Goal: Obtain resource: Download file/media

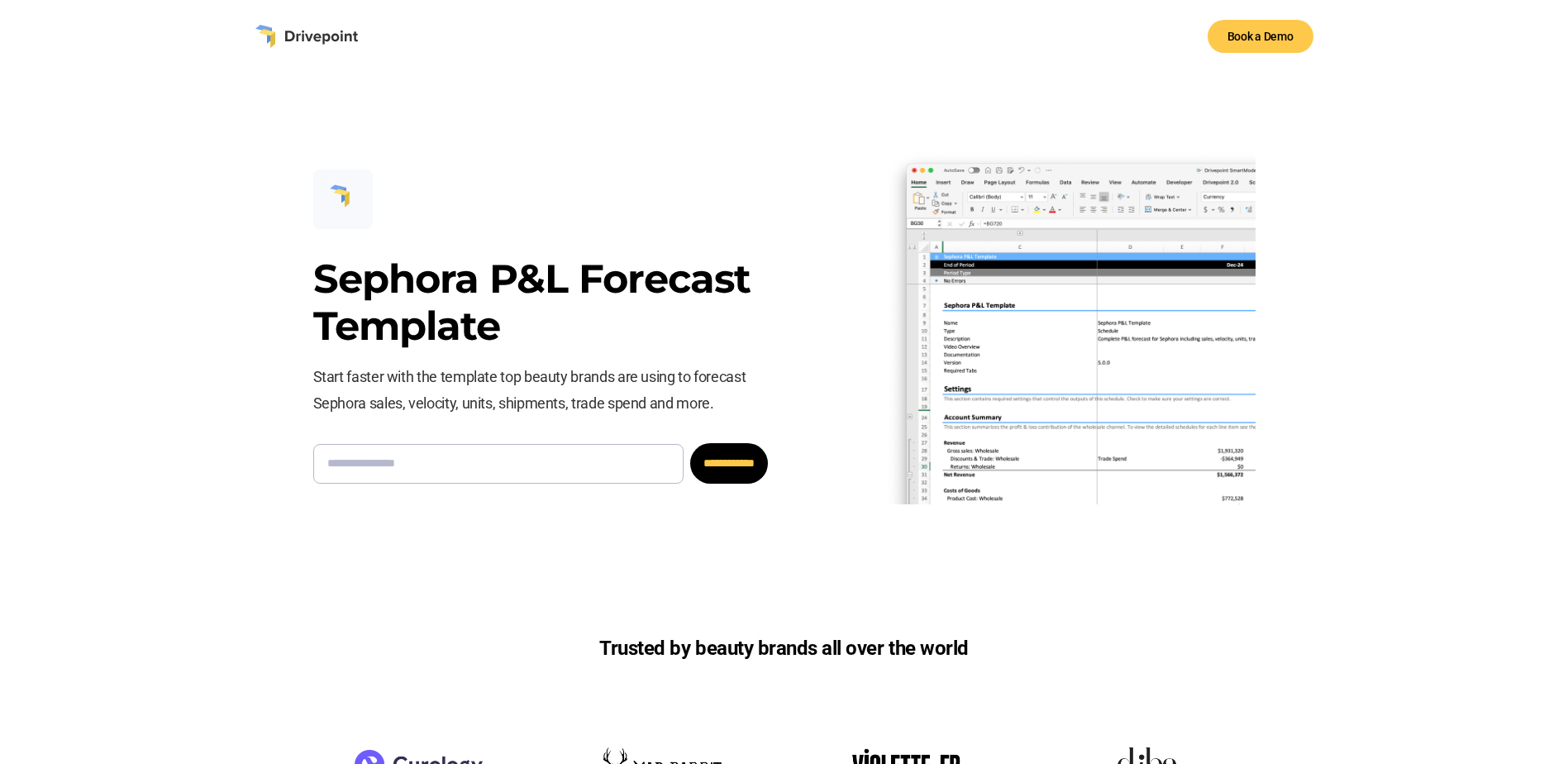
click at [505, 469] on input "Email Form" at bounding box center [498, 463] width 371 height 40
type input "**********"
click at [725, 465] on input "**********" at bounding box center [729, 464] width 78 height 41
type input "**********"
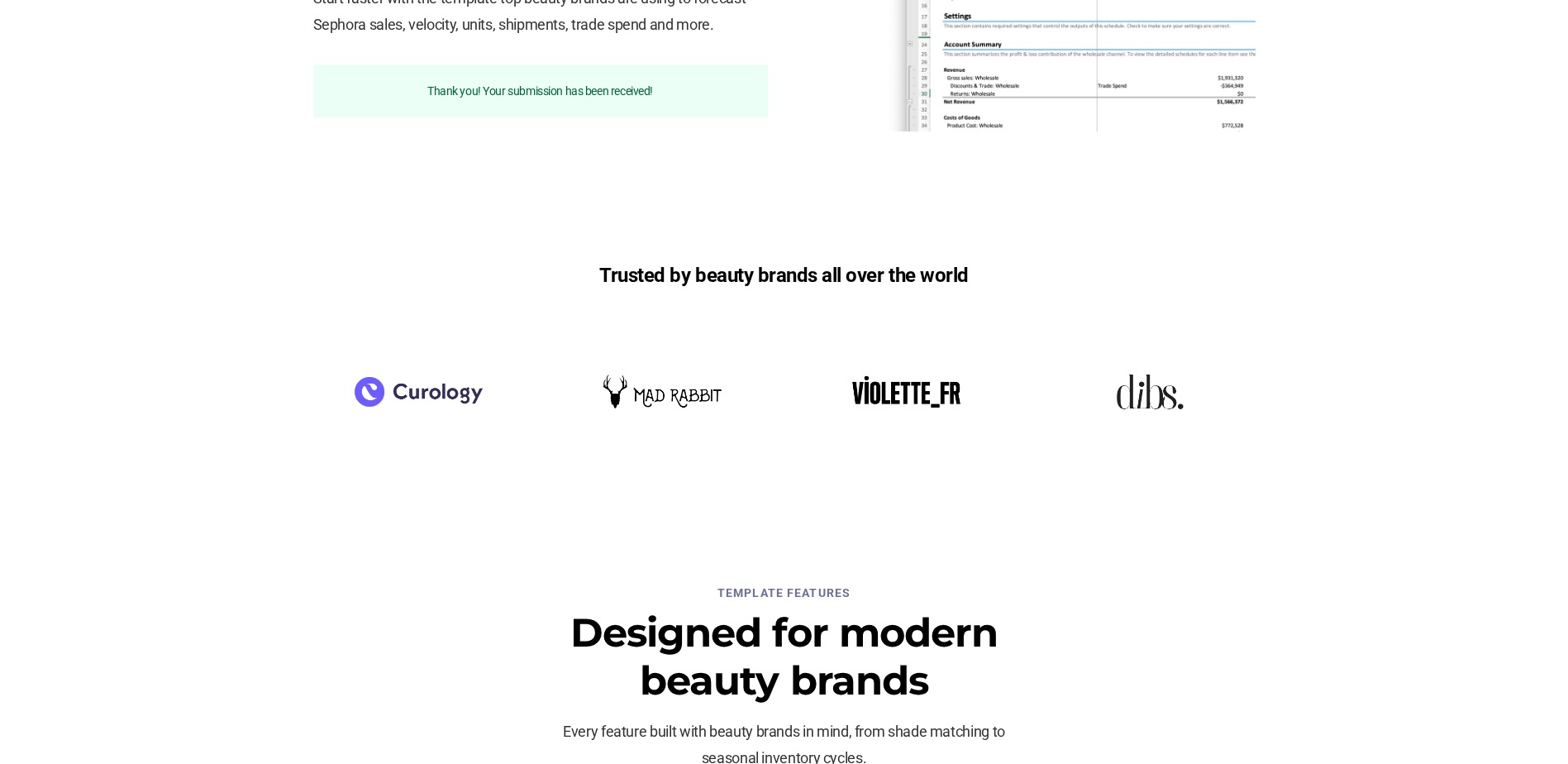
scroll to position [414, 0]
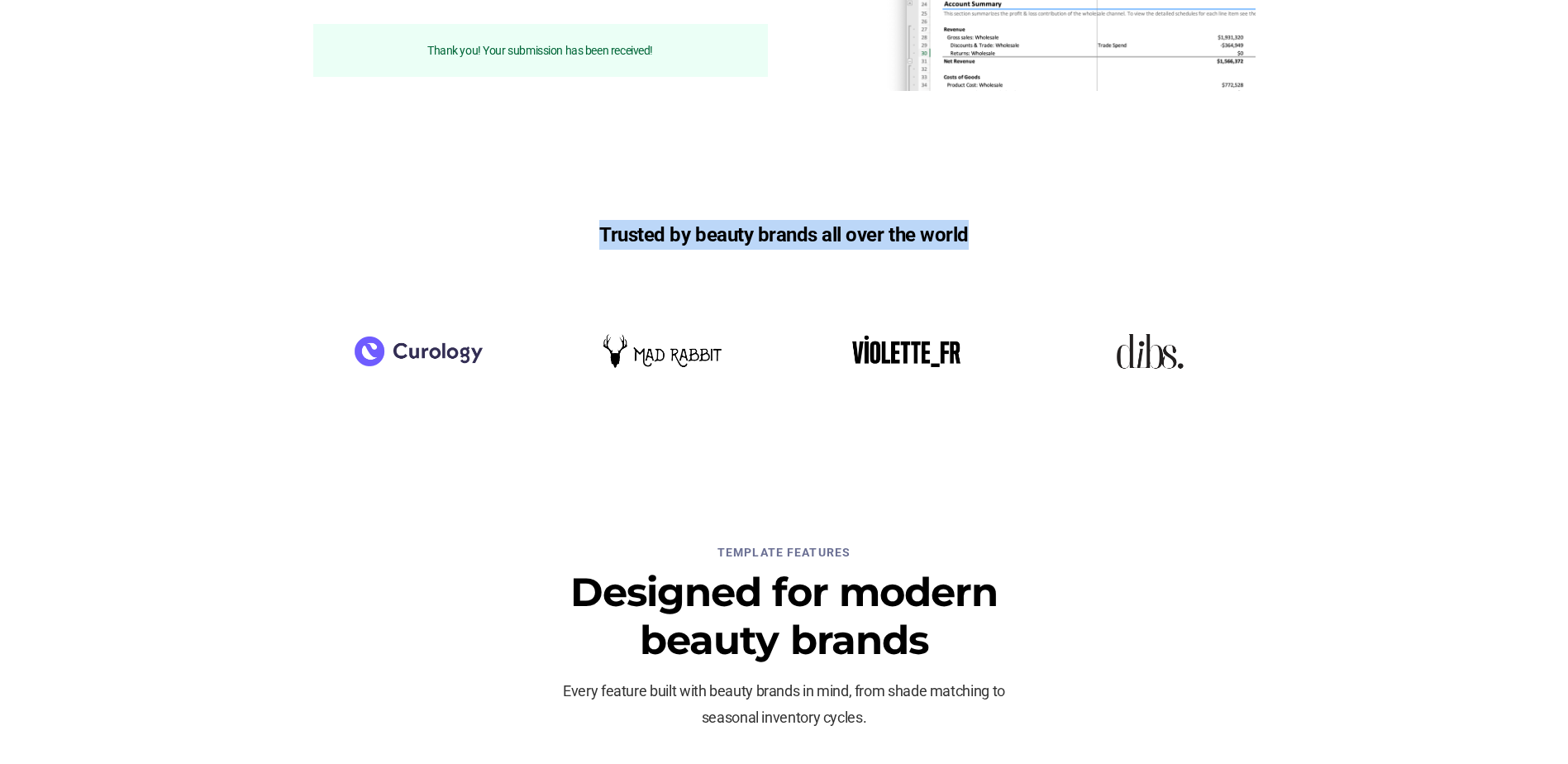
drag, startPoint x: 589, startPoint y: 225, endPoint x: 1040, endPoint y: 230, distance: 451.0
click at [828, 230] on div "Trusted by beauty brands all over the world" at bounding box center [784, 317] width 942 height 193
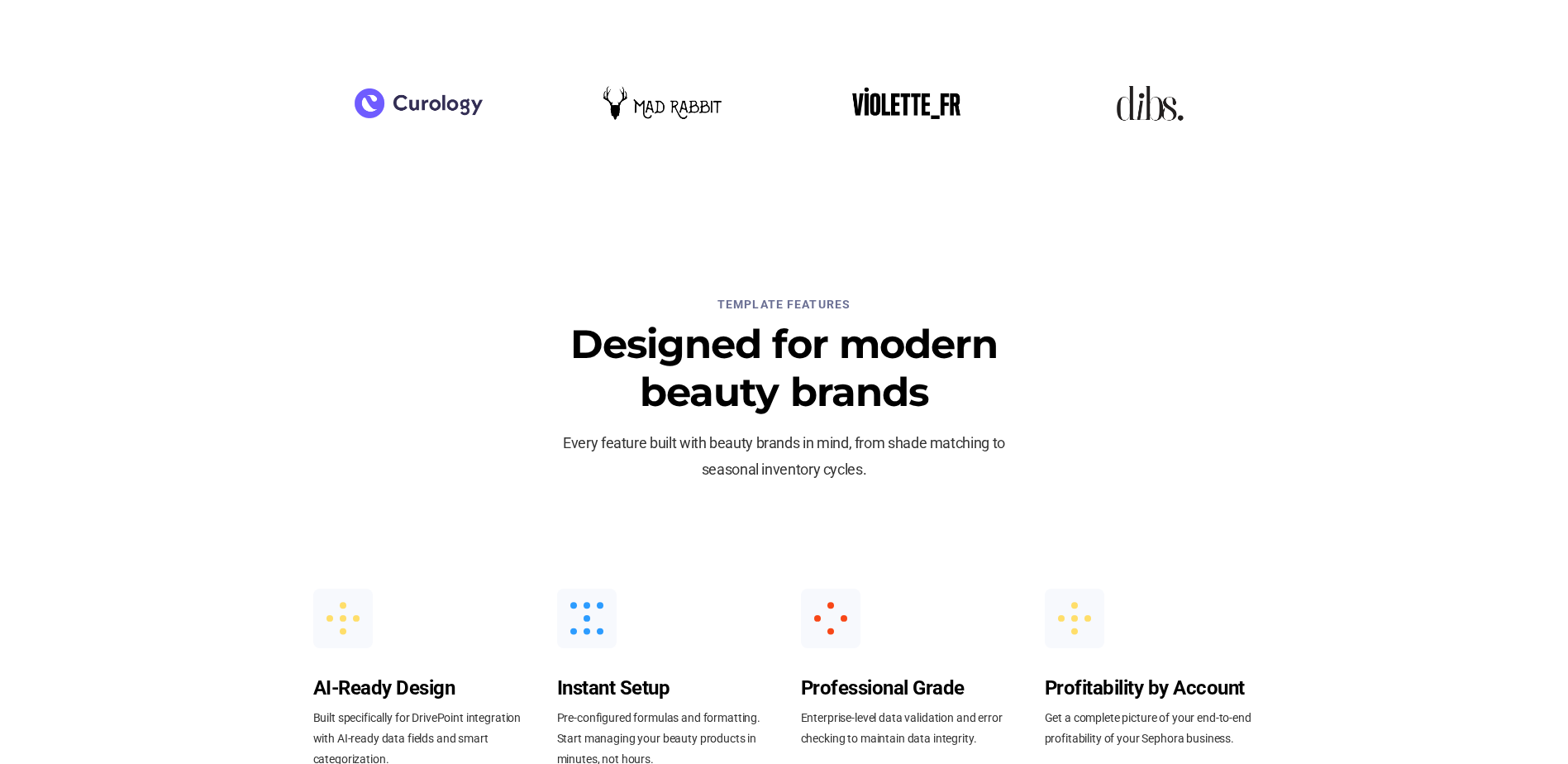
scroll to position [744, 0]
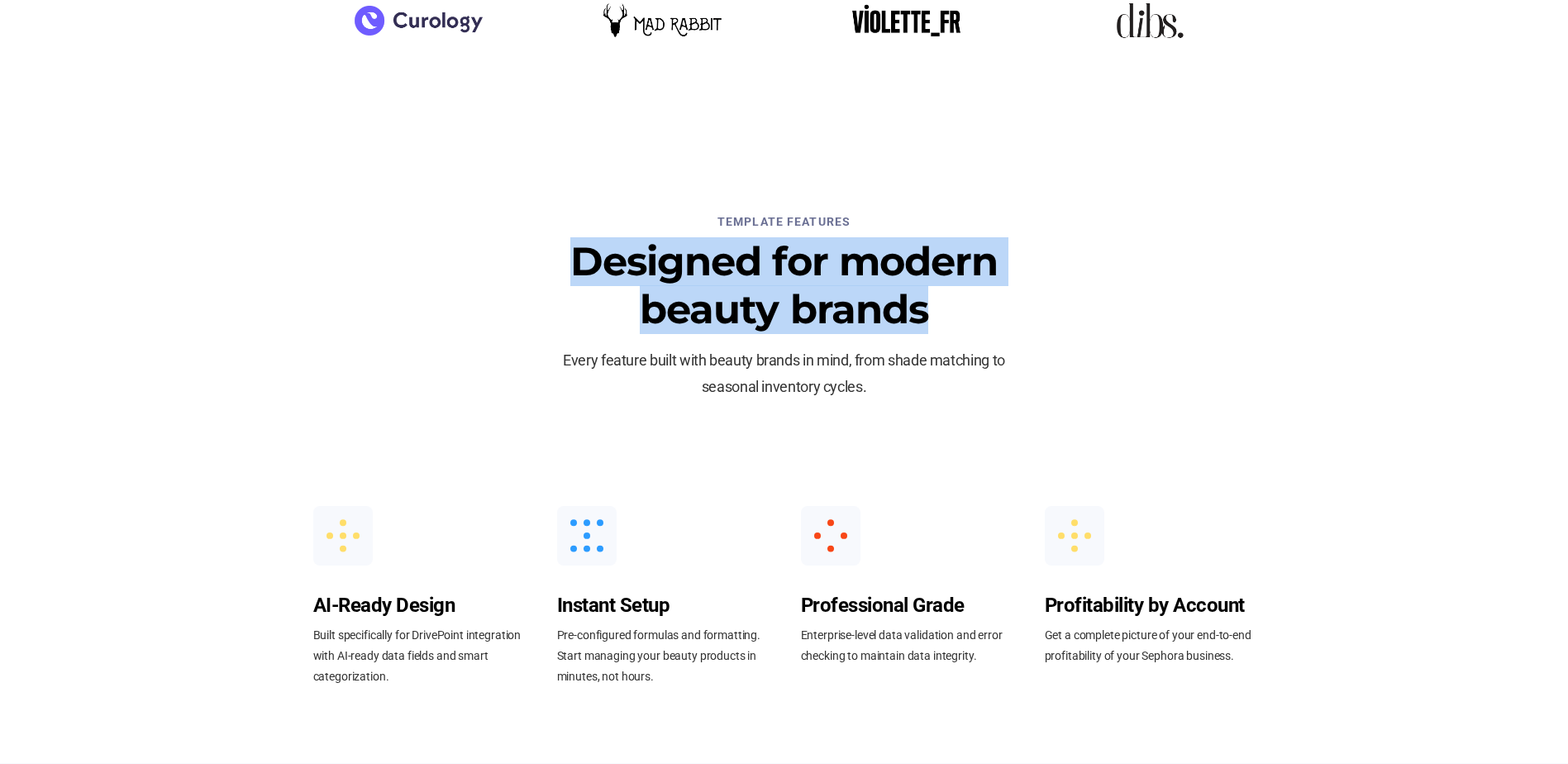
drag, startPoint x: 525, startPoint y: 253, endPoint x: 1012, endPoint y: 316, distance: 491.1
click at [828, 316] on div "TEMPLATE FEATURES Designed for modern beauty brands Every feature built with be…" at bounding box center [784, 306] width 942 height 188
click at [828, 316] on h3 "Designed for modern beauty brands" at bounding box center [784, 285] width 480 height 95
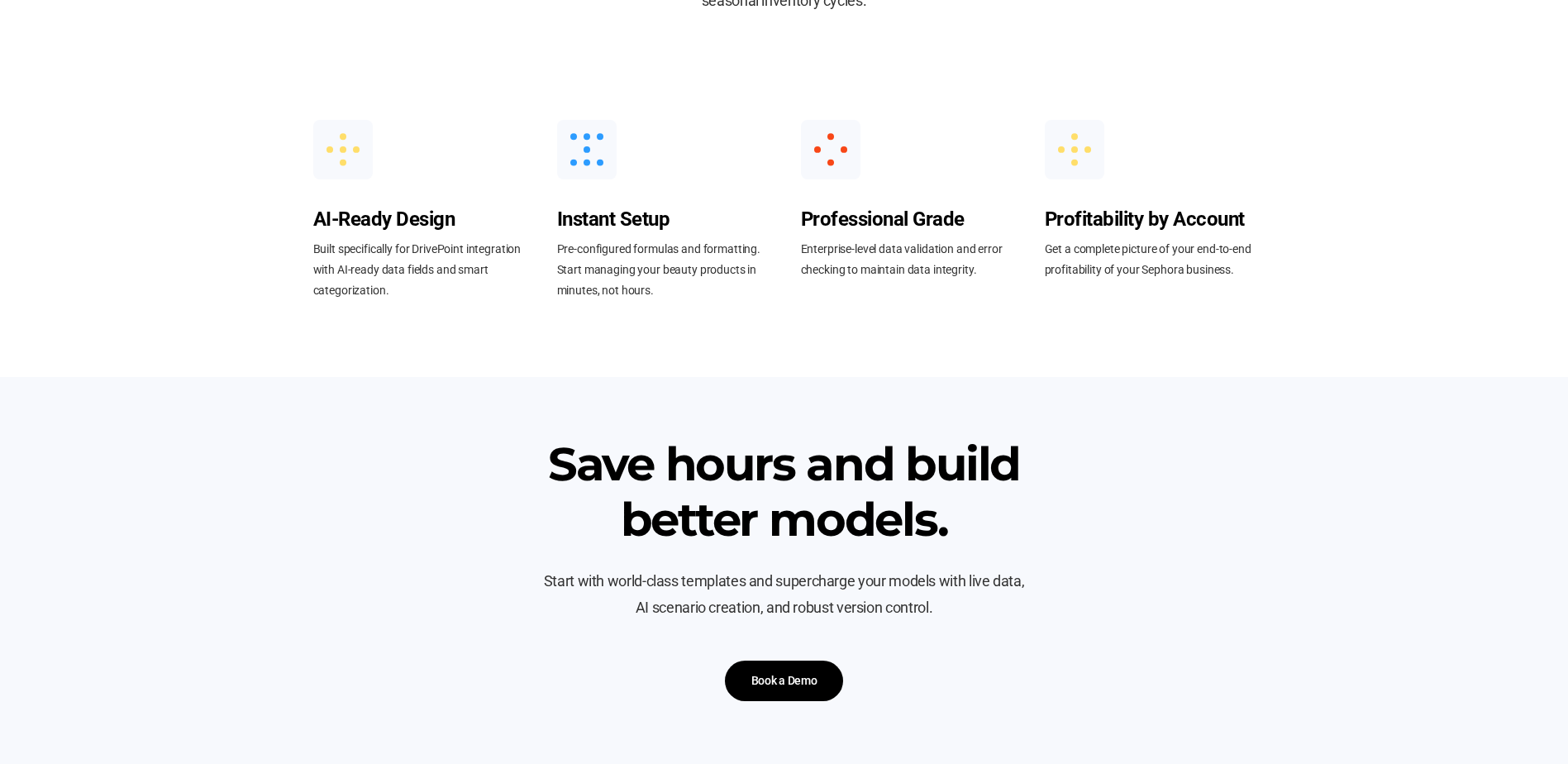
scroll to position [1158, 0]
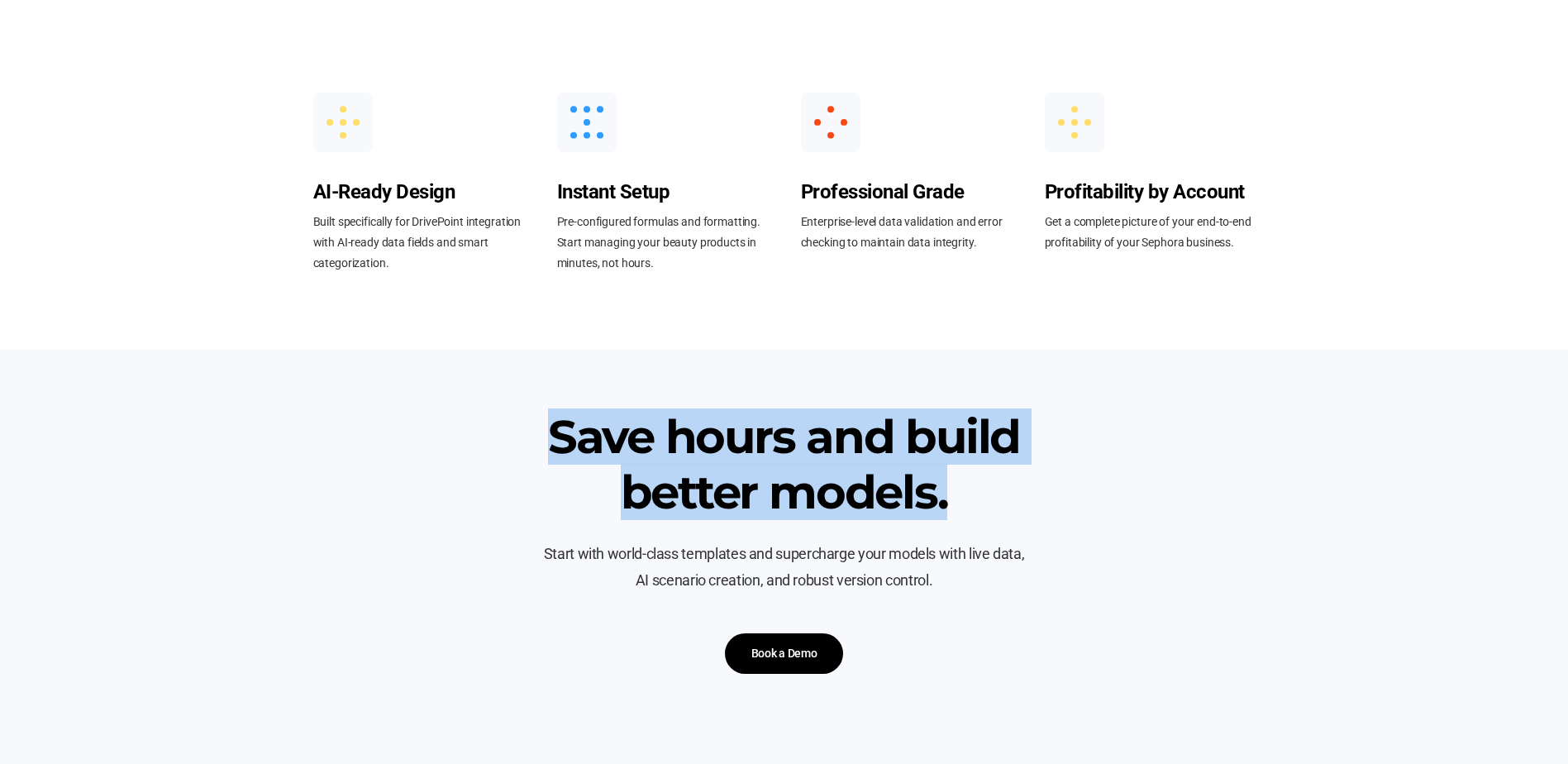
drag, startPoint x: 498, startPoint y: 406, endPoint x: 1094, endPoint y: 505, distance: 604.2
click at [828, 505] on div "Save hours and build better models. Start with world-class templates and superc…" at bounding box center [784, 571] width 1568 height 444
click at [828, 505] on div "Save hours and build better models. Start with world-class templates and superc…" at bounding box center [784, 541] width 942 height 264
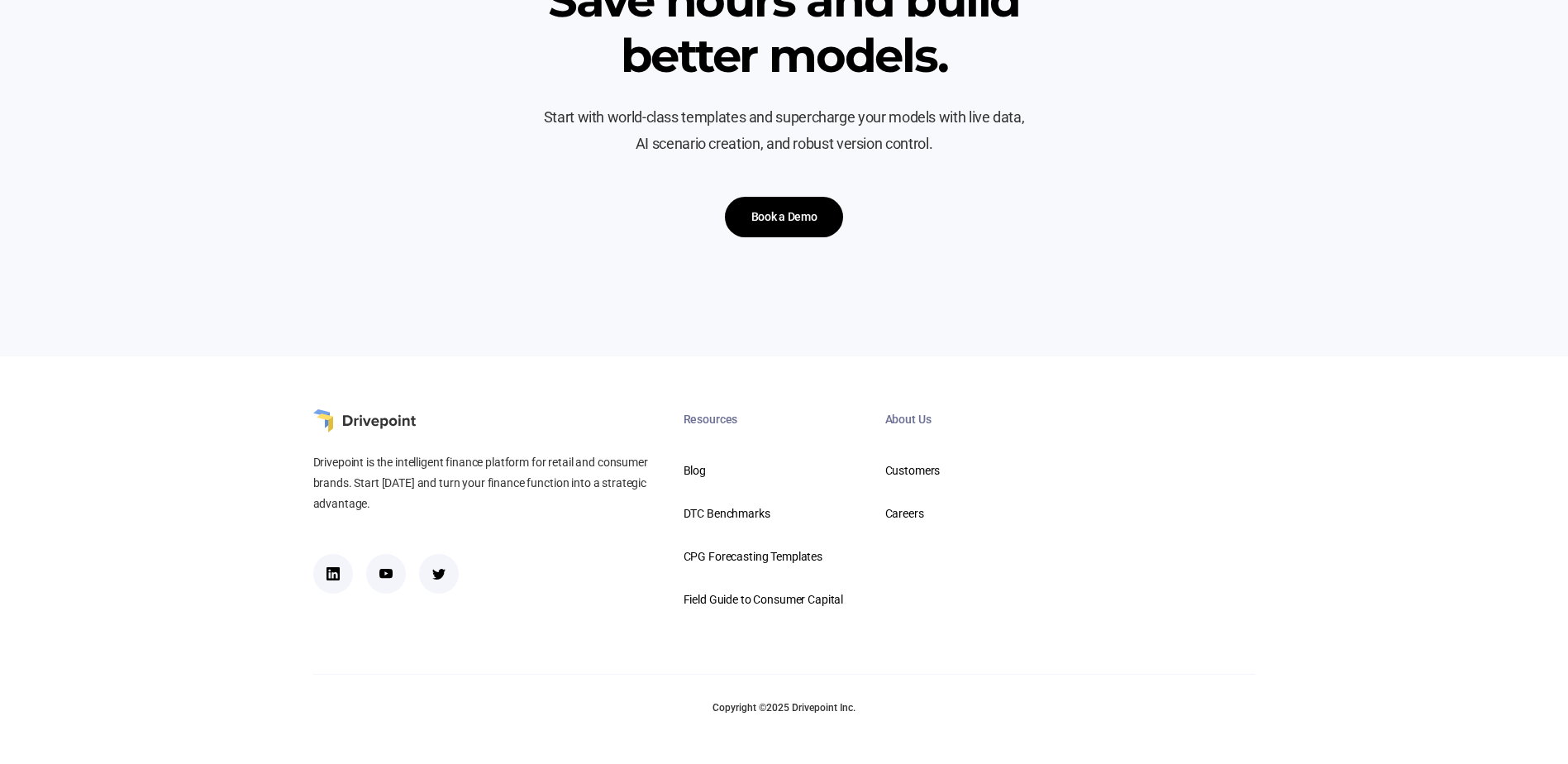
scroll to position [1598, 0]
